Goal: Task Accomplishment & Management: Use online tool/utility

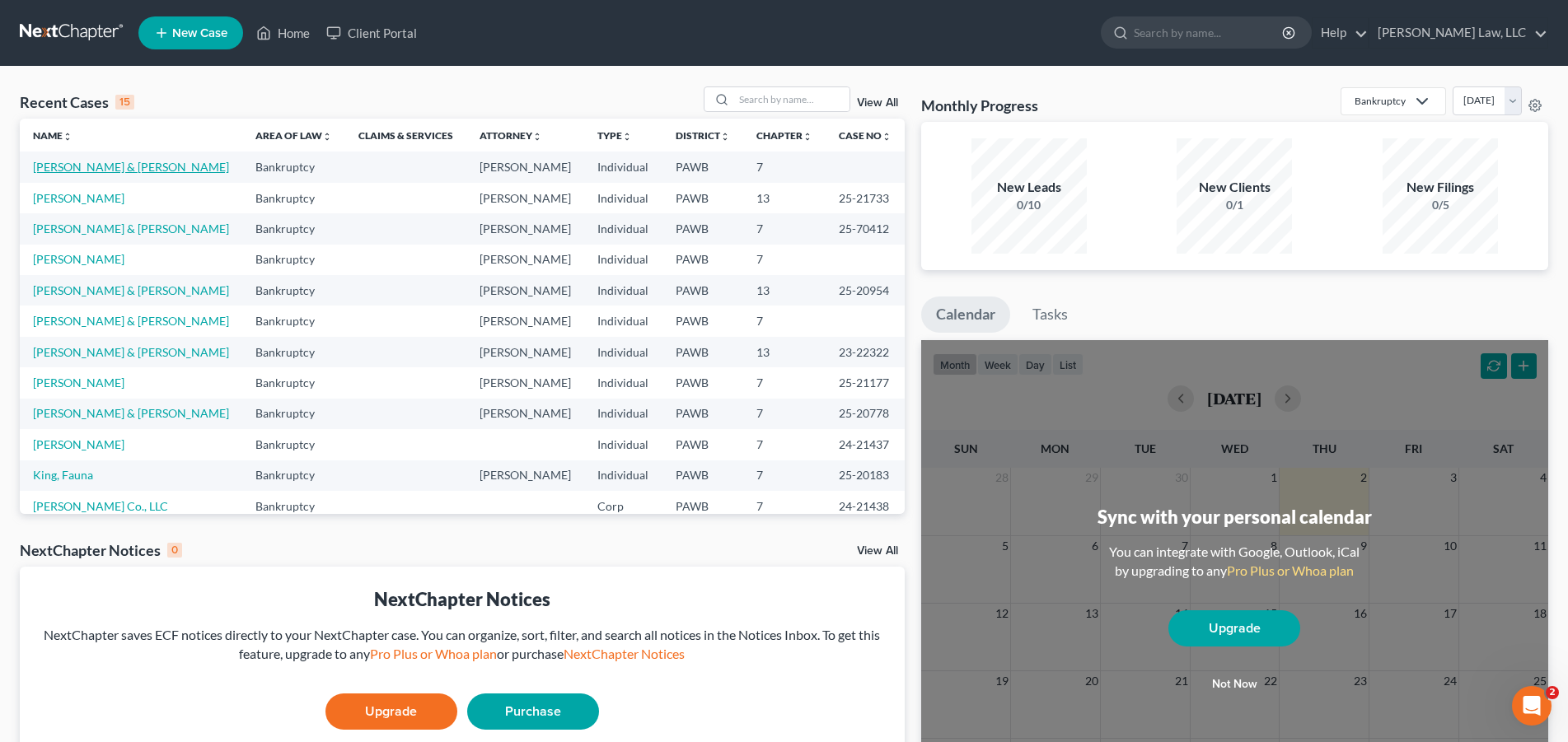
click at [117, 164] on link "[PERSON_NAME] & [PERSON_NAME]" at bounding box center [130, 167] width 196 height 14
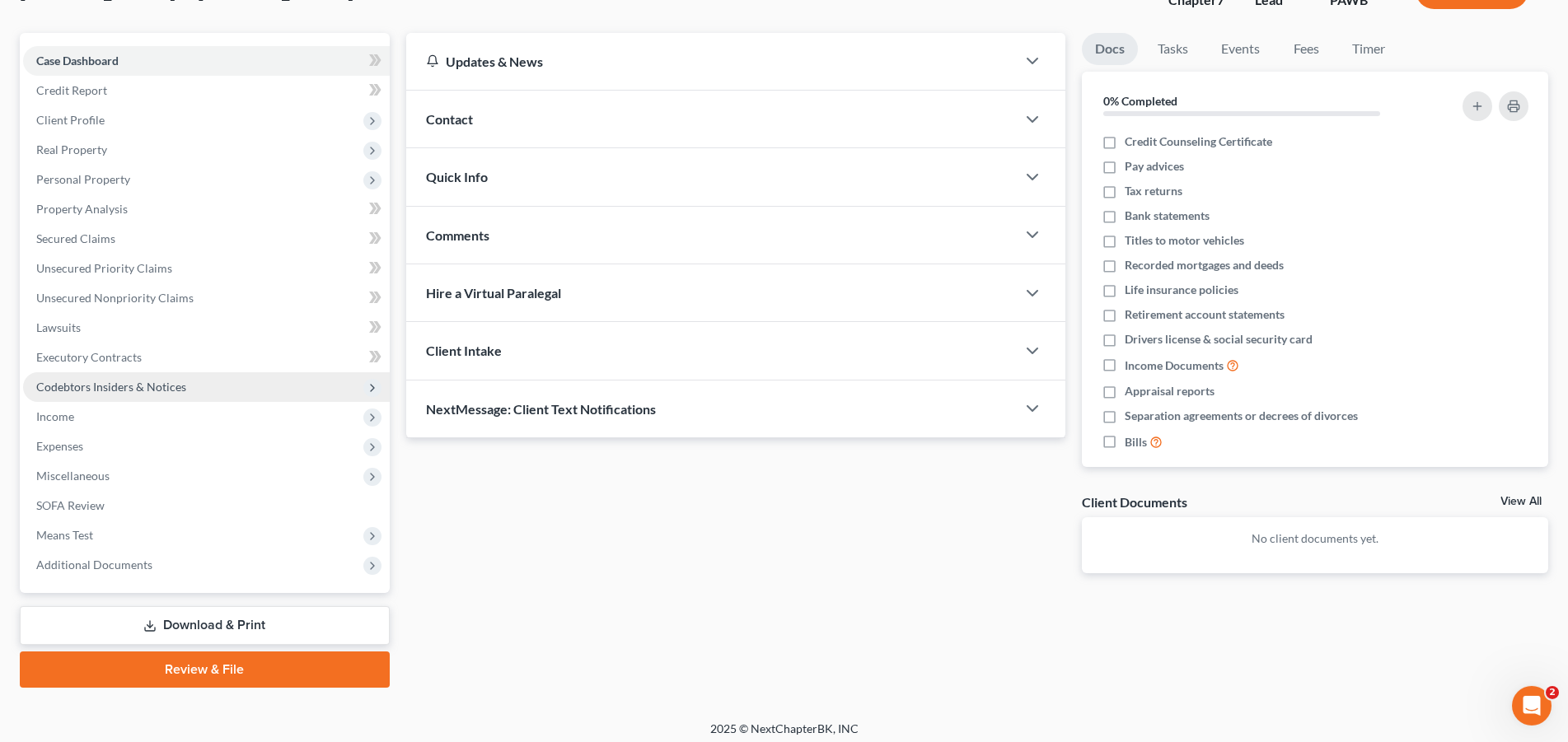
scroll to position [132, 0]
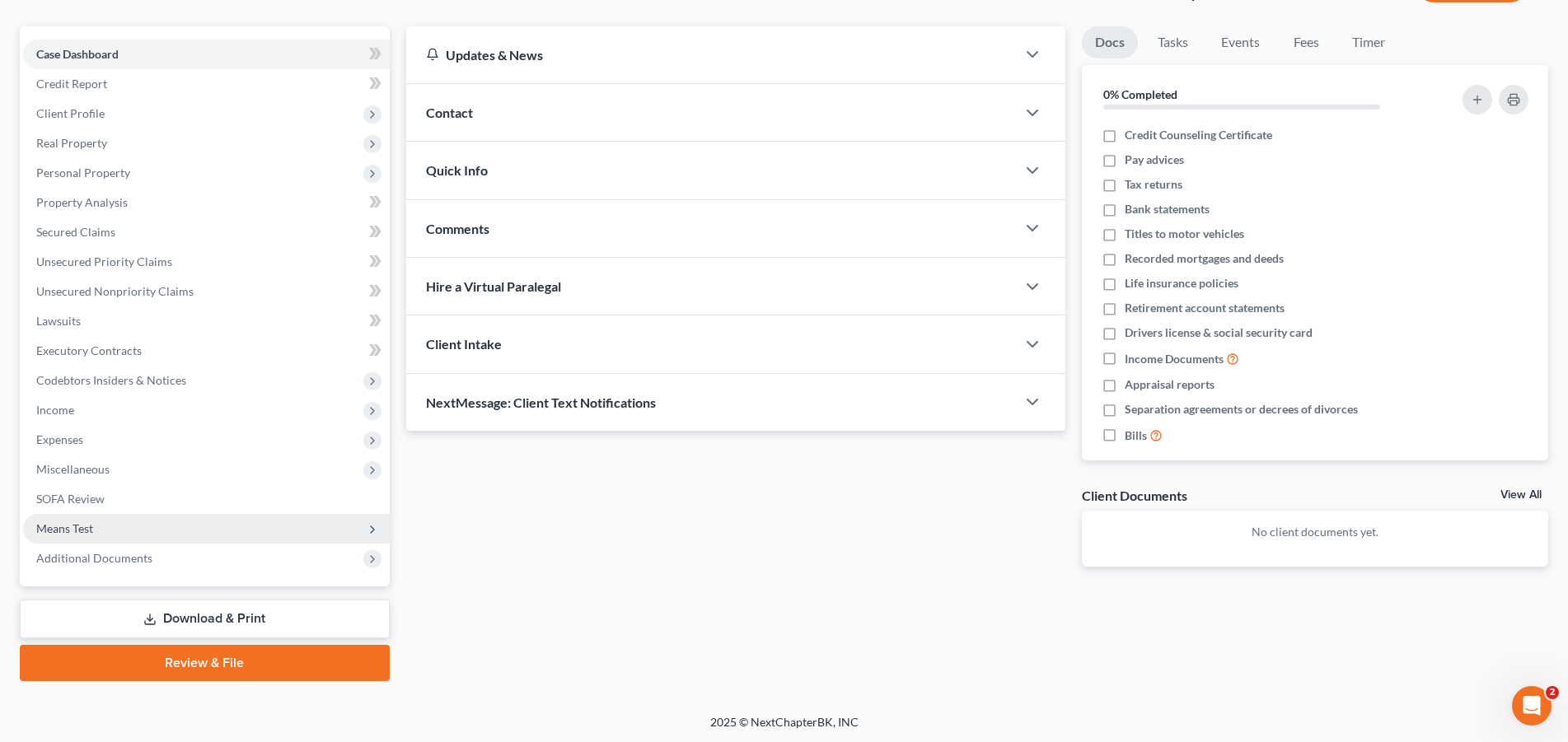
click at [80, 527] on span "Means Test" at bounding box center [64, 528] width 57 height 14
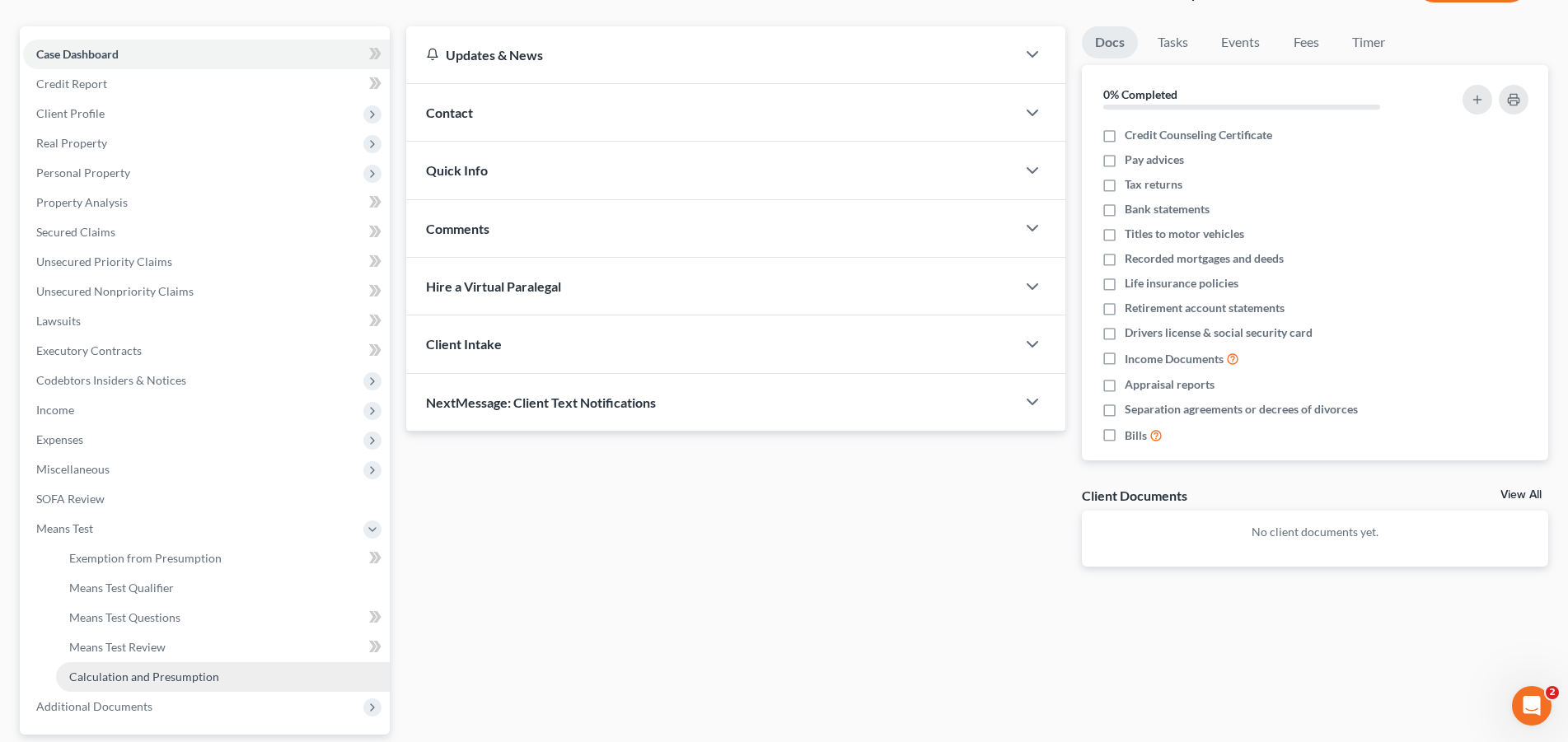
click at [144, 681] on span "Calculation and Presumption" at bounding box center [144, 676] width 150 height 14
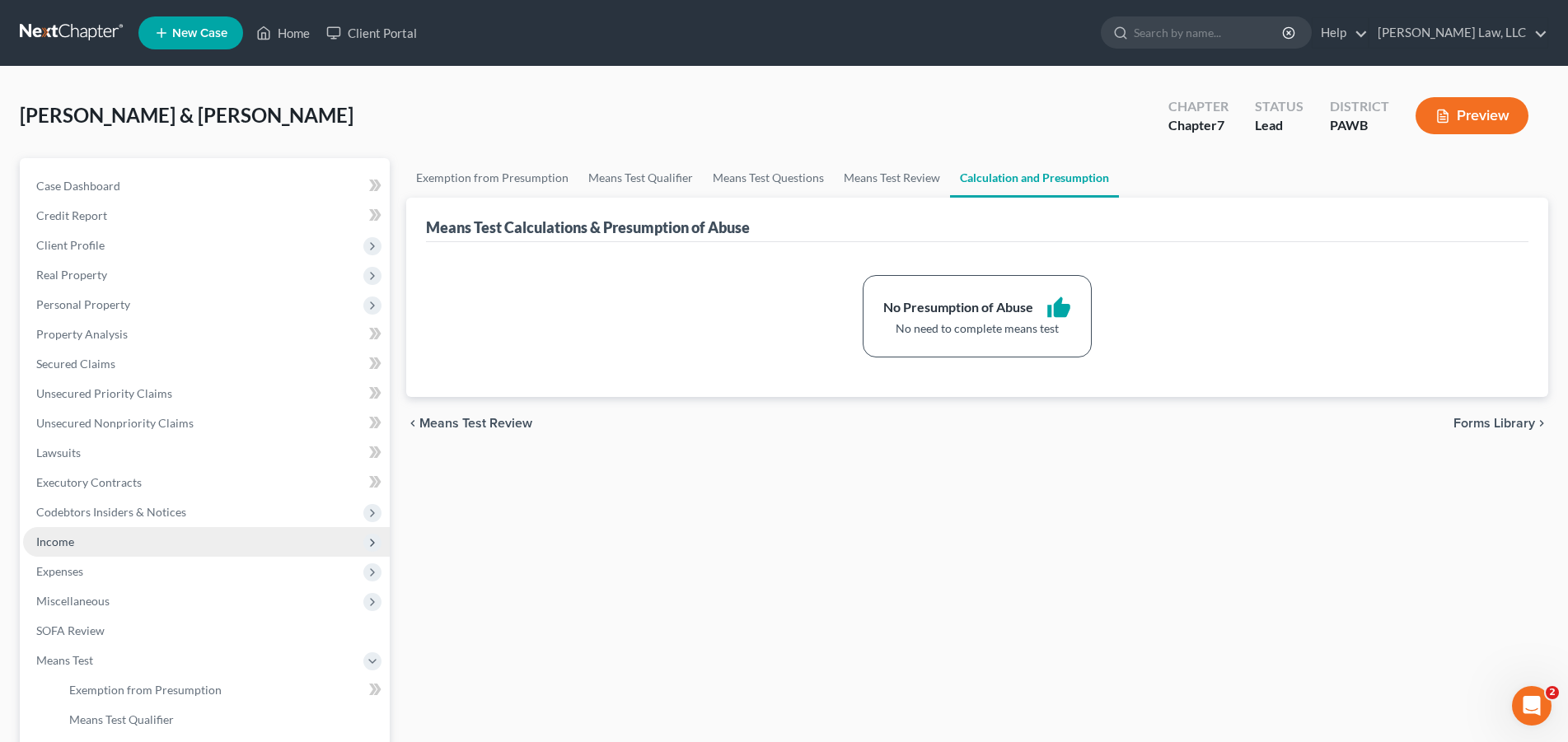
click at [82, 548] on span "Income" at bounding box center [206, 541] width 367 height 30
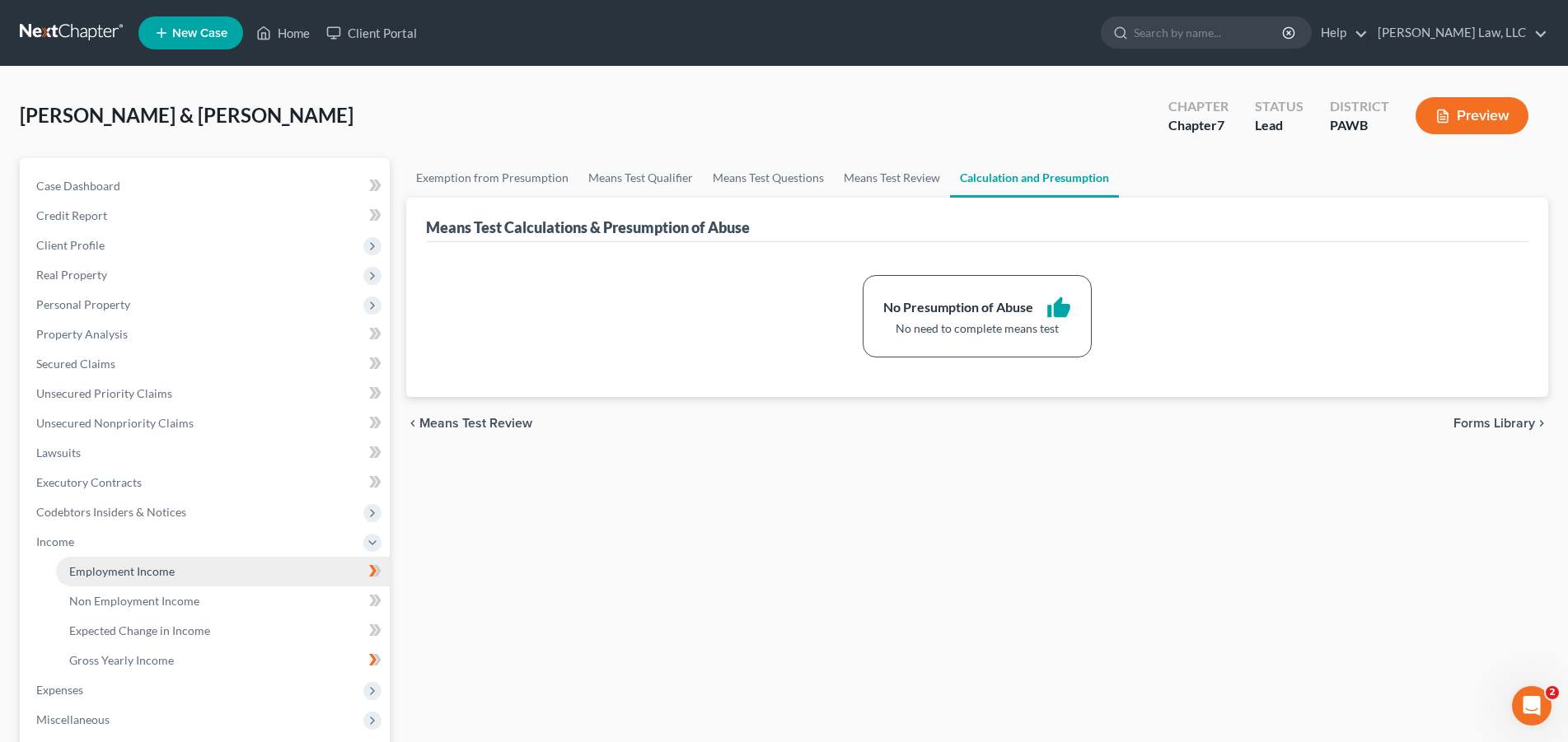
click at [105, 574] on span "Employment Income" at bounding box center [122, 571] width 105 height 14
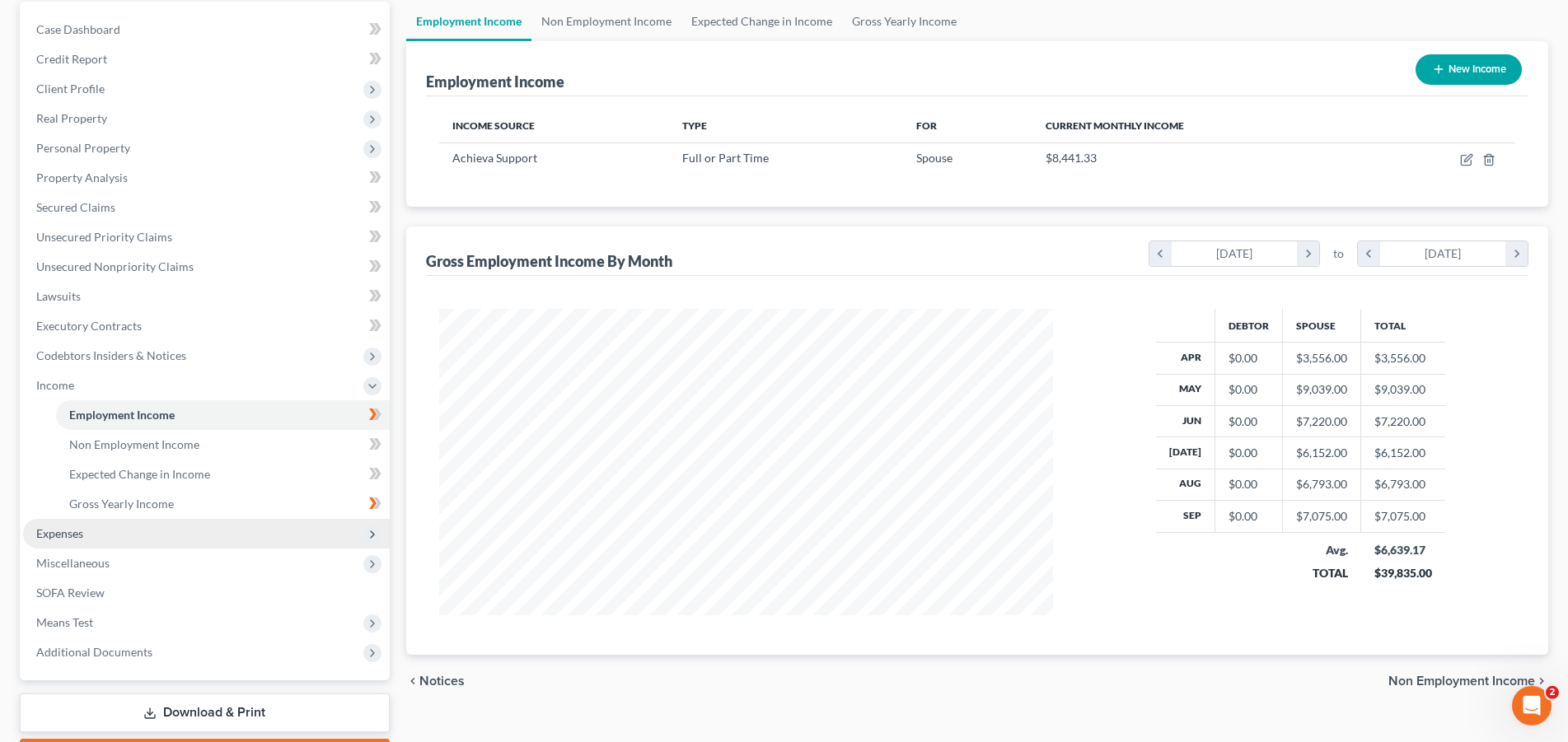
scroll to position [250, 0]
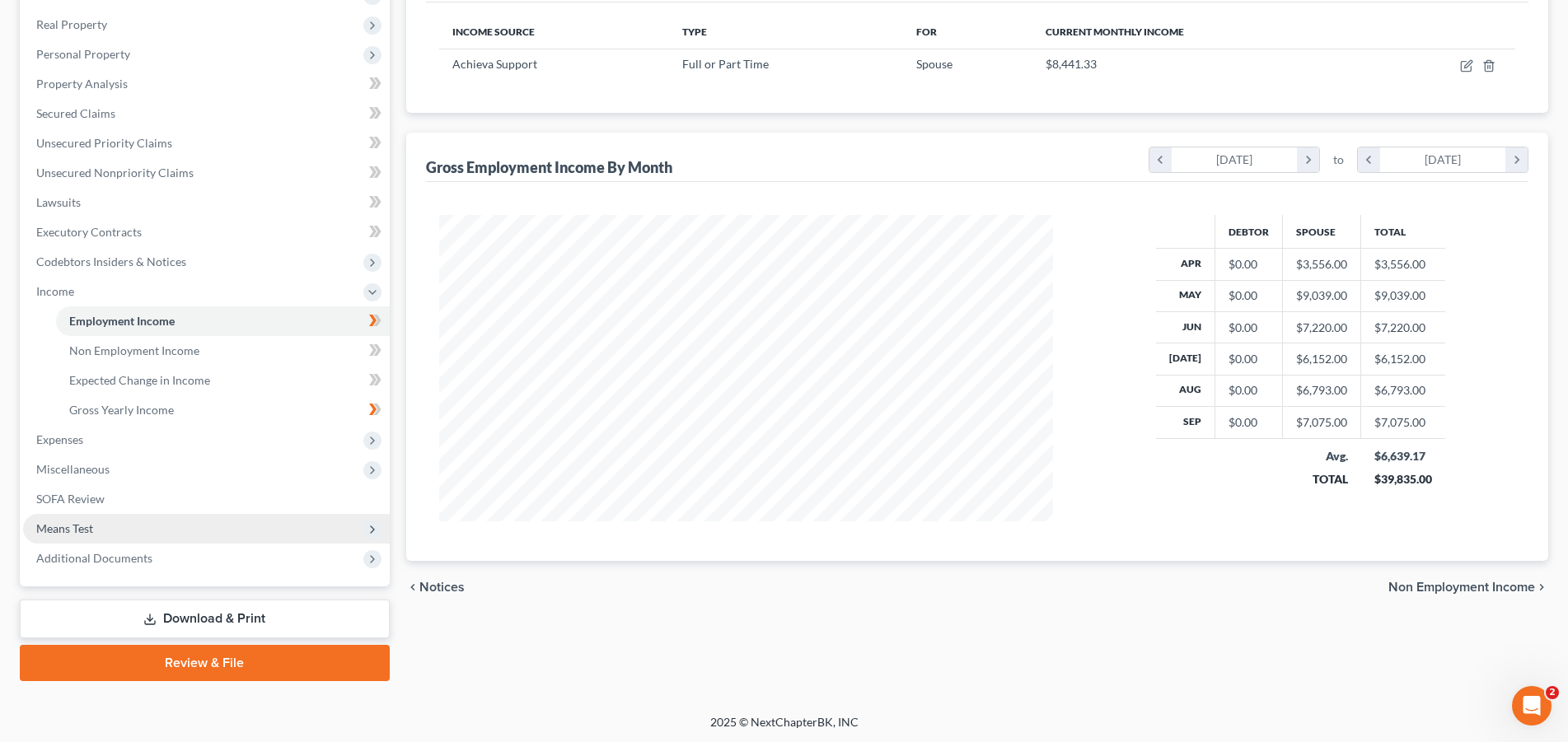
click at [87, 530] on span "Means Test" at bounding box center [64, 528] width 57 height 14
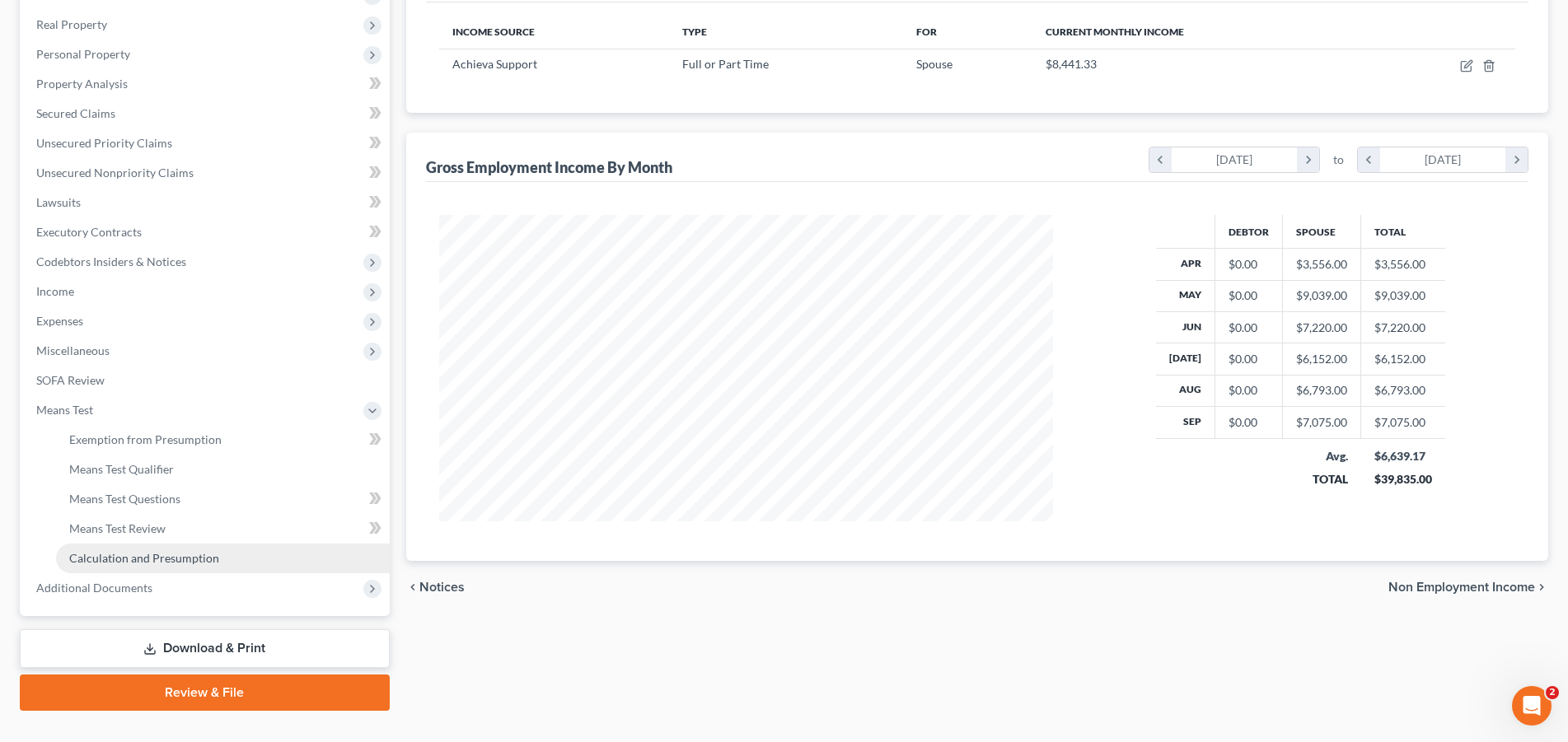
click at [110, 556] on span "Calculation and Presumption" at bounding box center [144, 557] width 150 height 14
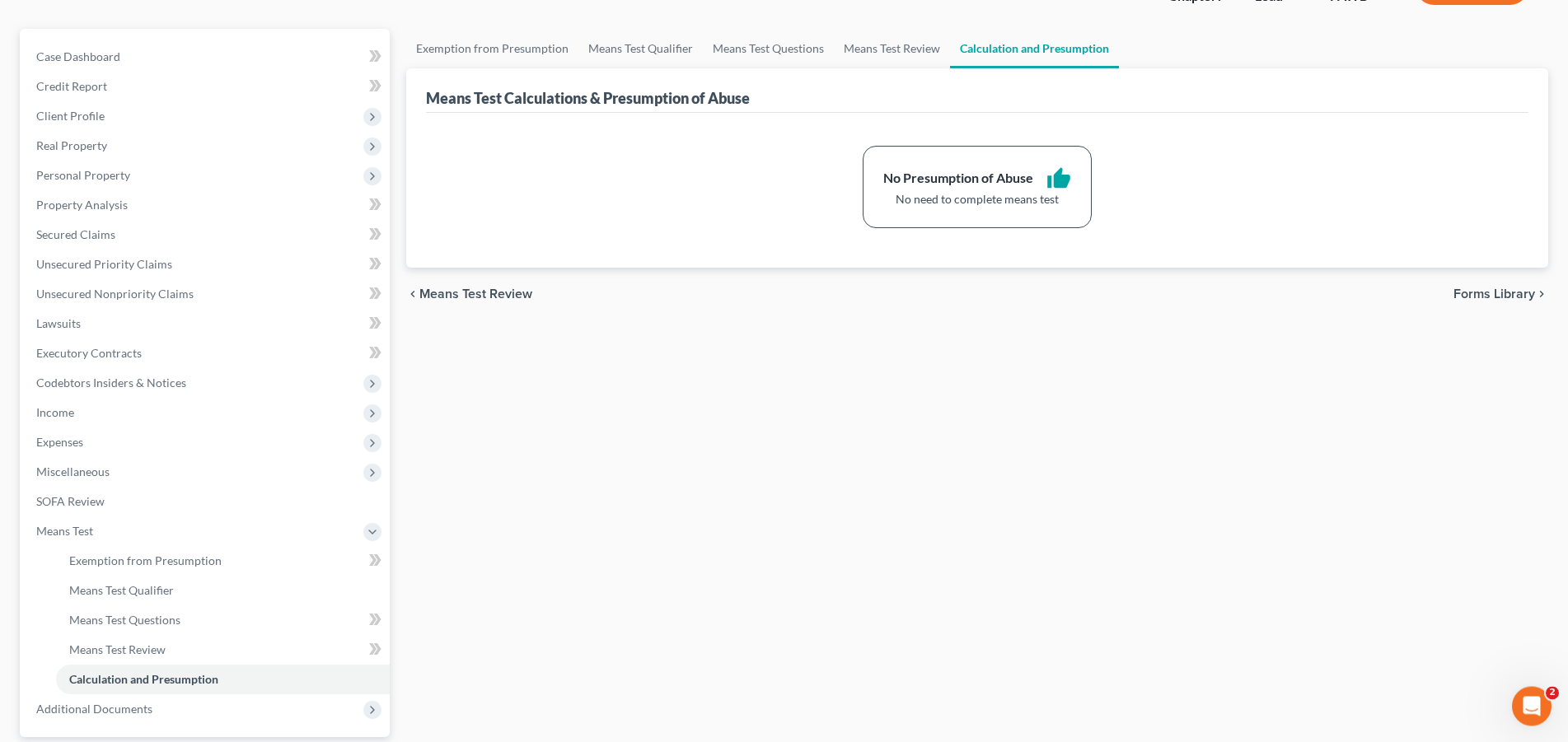
scroll to position [280, 0]
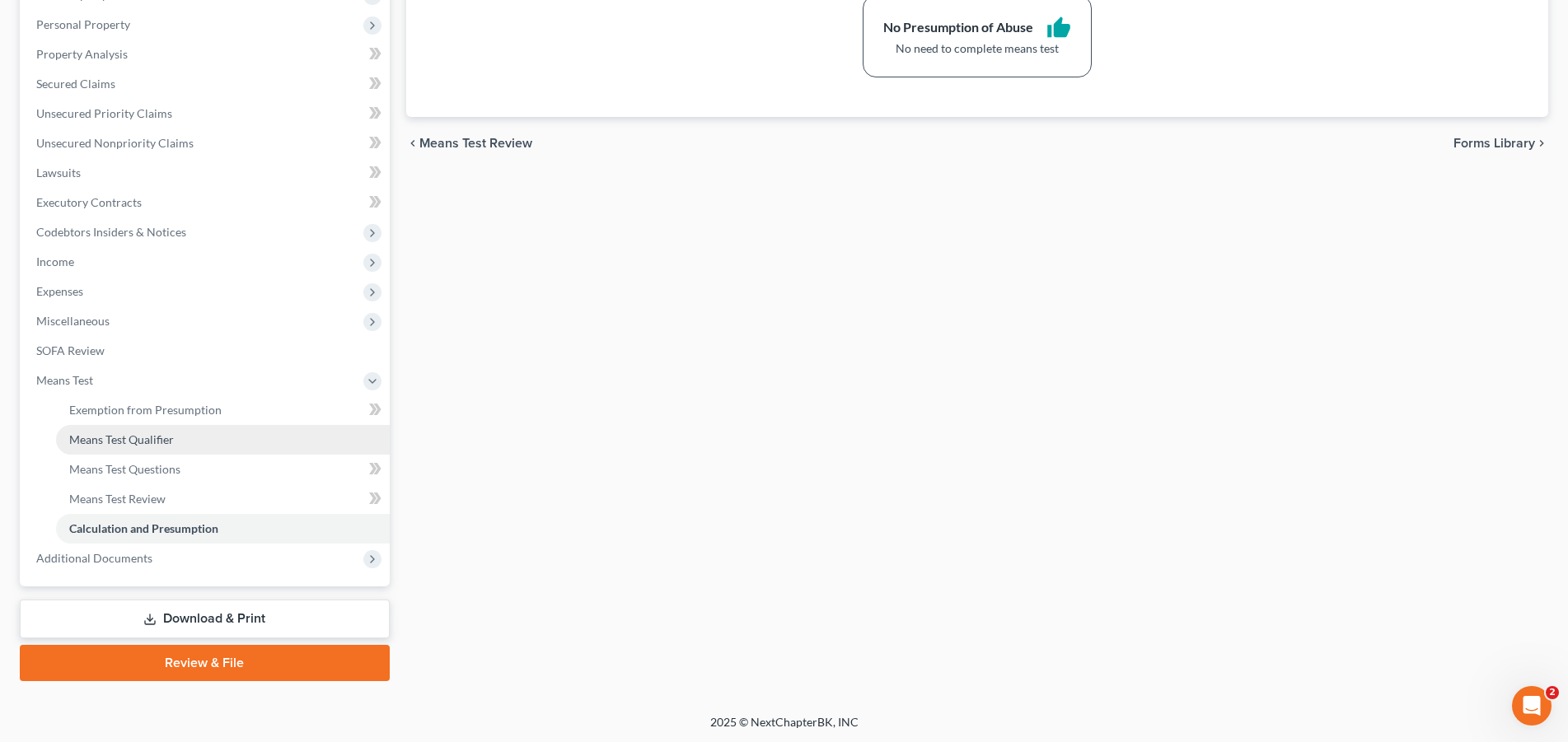
click at [144, 444] on span "Means Test Qualifier" at bounding box center [121, 439] width 104 height 14
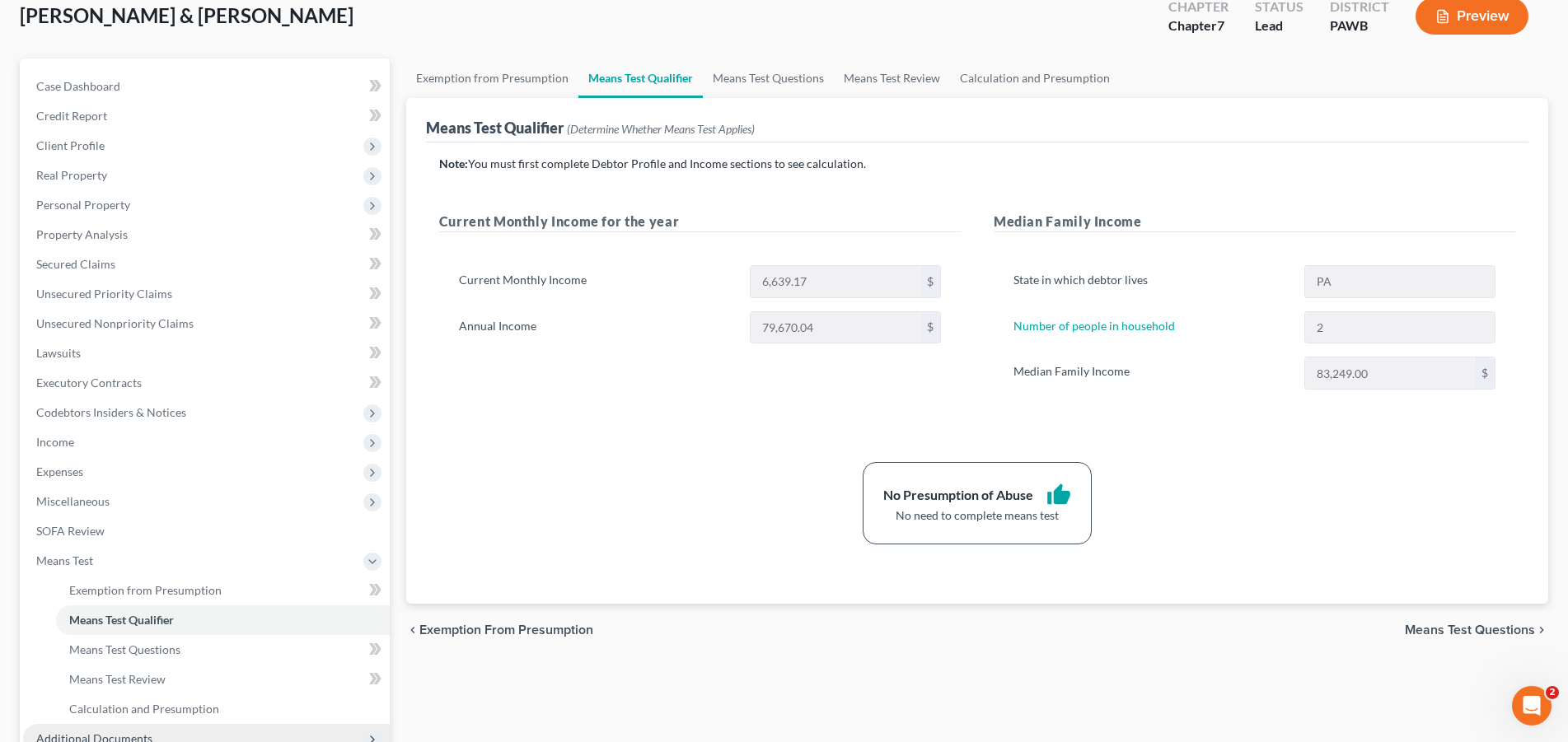
scroll to position [280, 0]
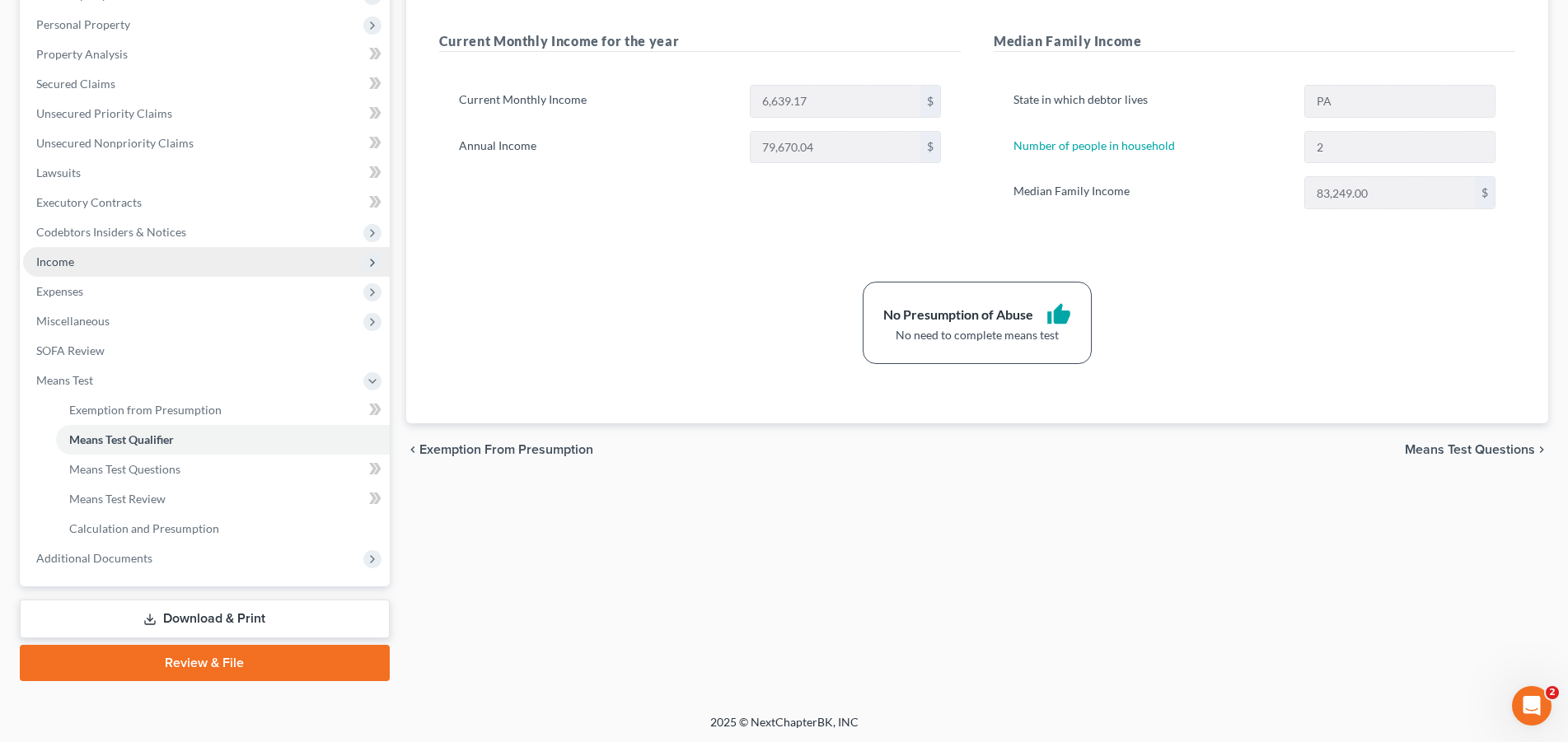
click at [65, 265] on span "Income" at bounding box center [56, 261] width 38 height 14
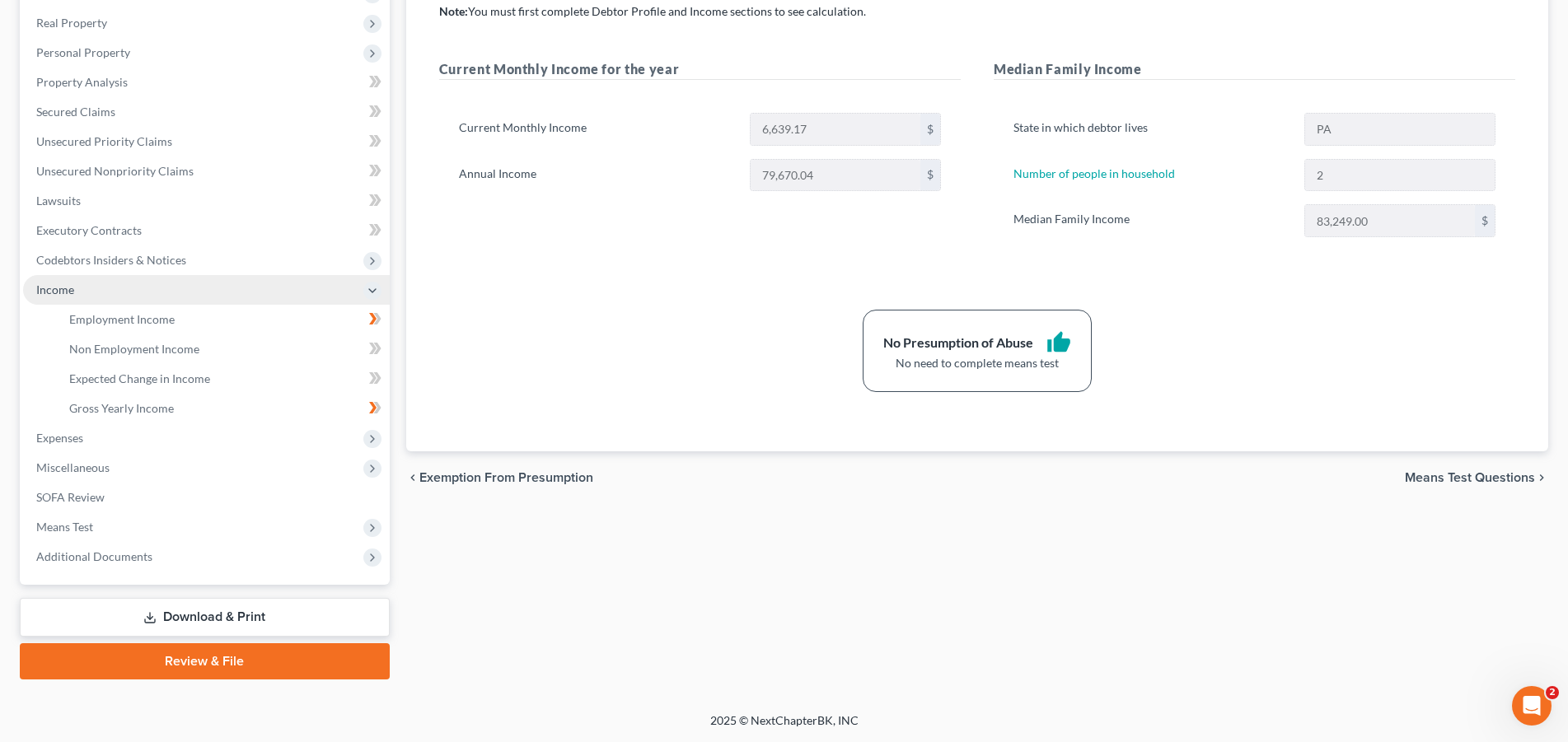
scroll to position [250, 0]
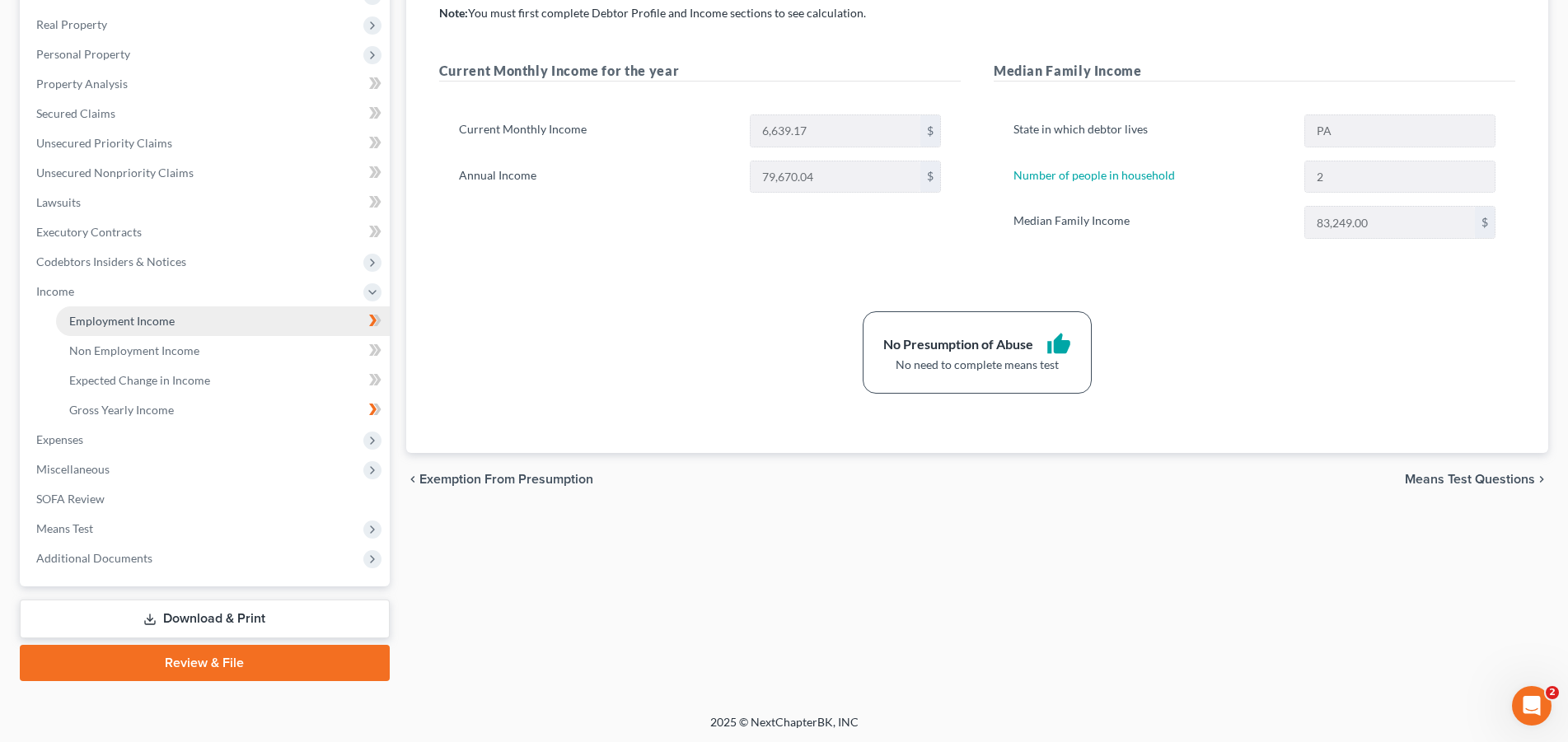
click at [141, 324] on span "Employment Income" at bounding box center [122, 321] width 105 height 14
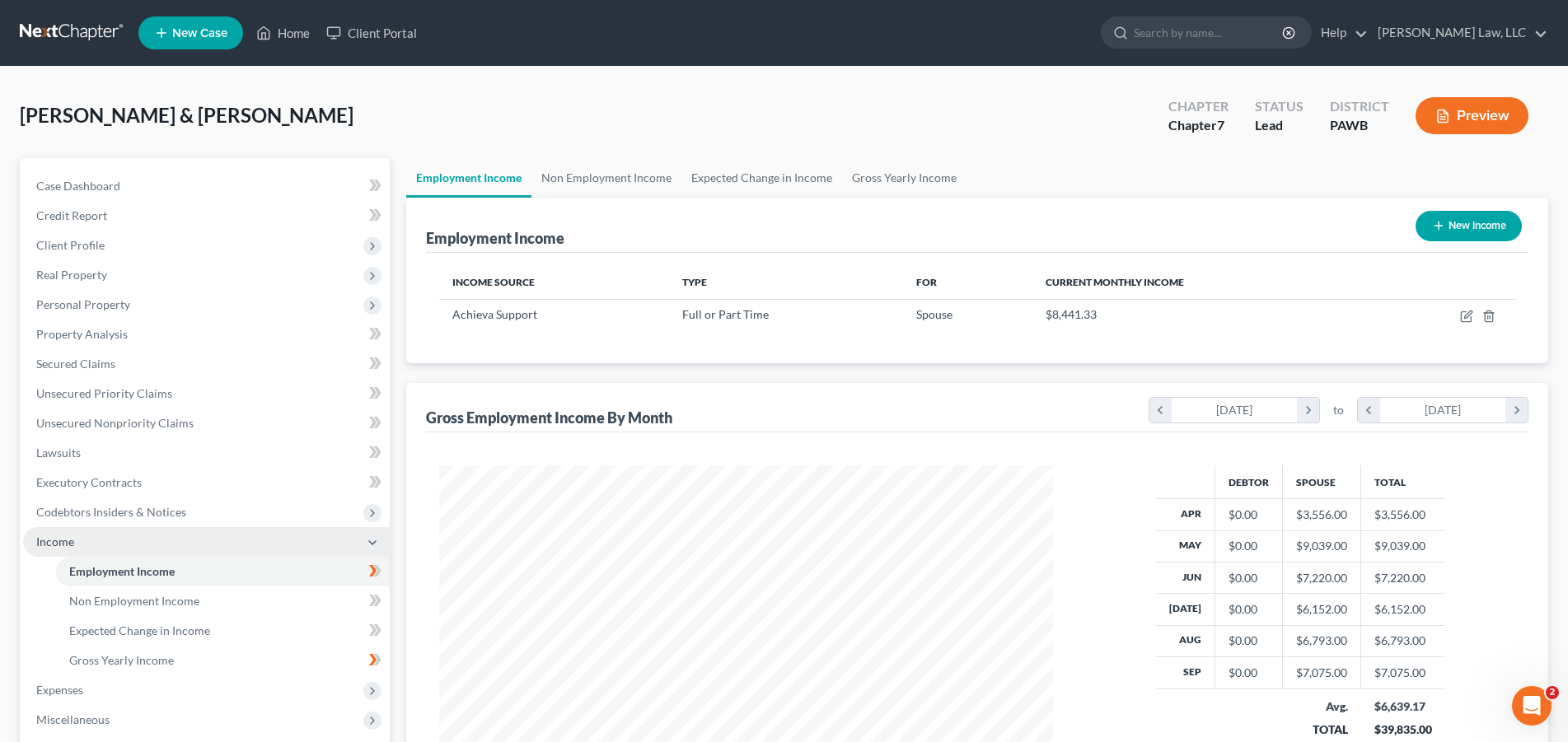
click at [106, 544] on span "Income" at bounding box center [206, 541] width 367 height 30
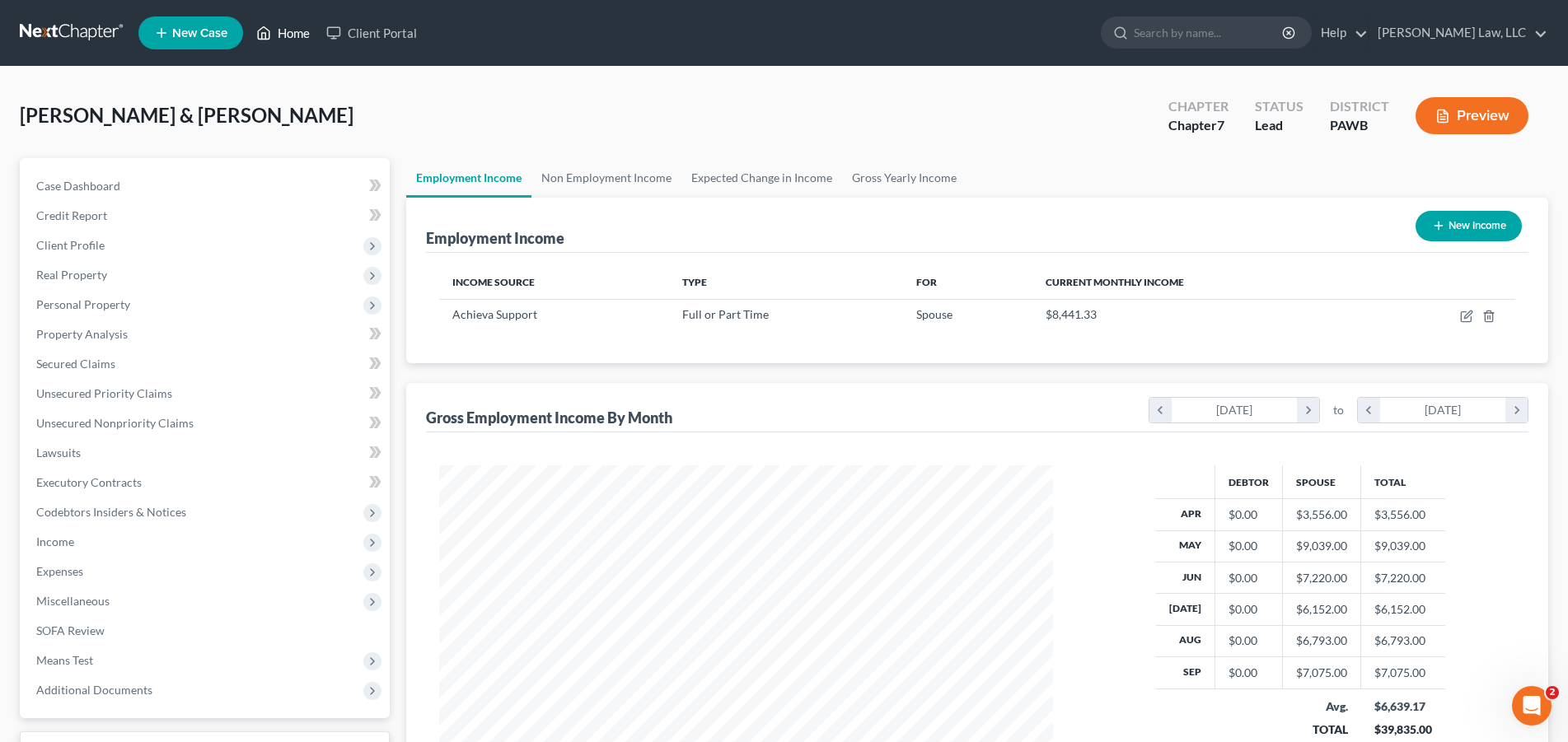
click at [297, 27] on link "Home" at bounding box center [283, 33] width 70 height 30
